Goal: Task Accomplishment & Management: Use online tool/utility

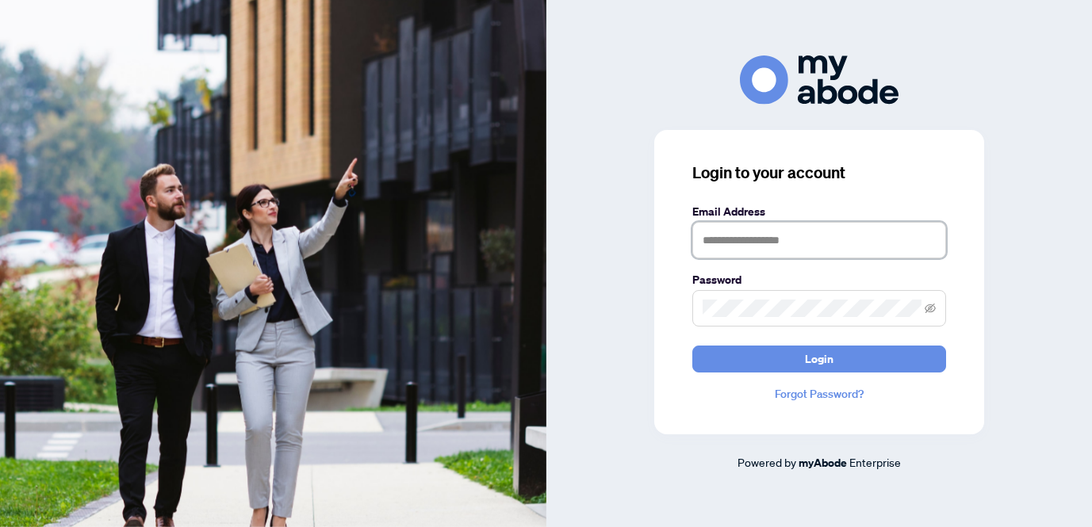
click at [739, 244] on input "text" at bounding box center [819, 240] width 254 height 36
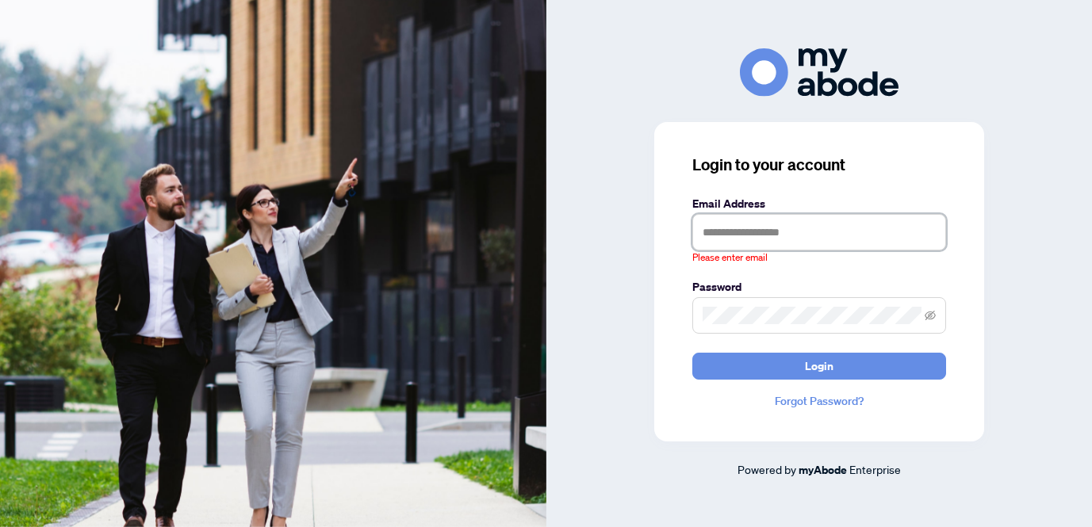
type input "**********"
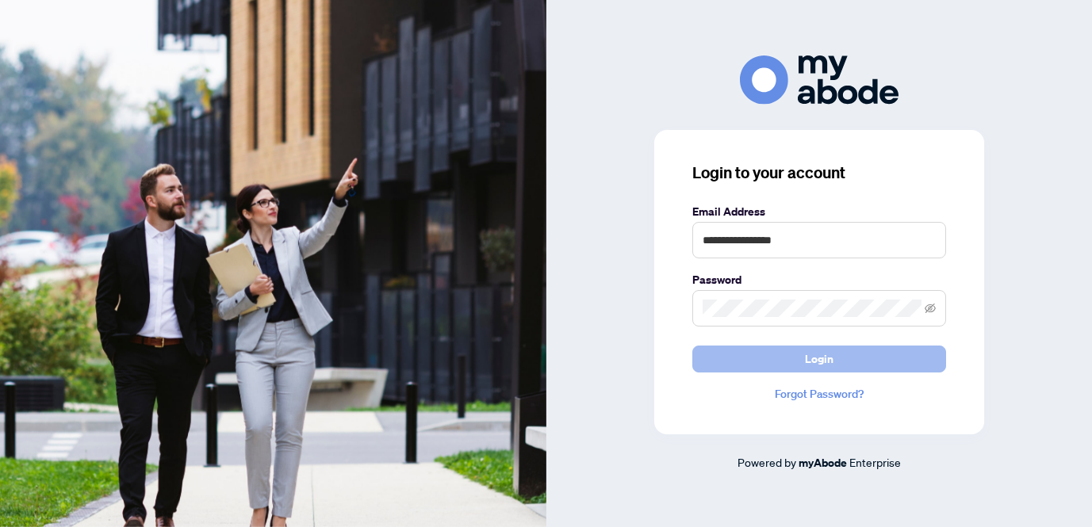
click at [810, 352] on span "Login" at bounding box center [819, 359] width 29 height 25
